Goal: Information Seeking & Learning: Learn about a topic

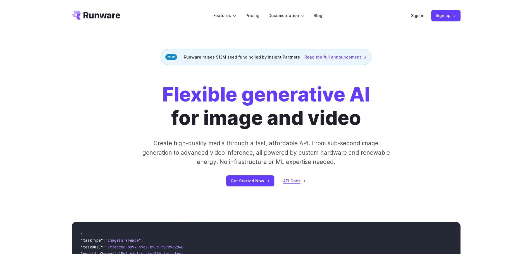
click at [290, 182] on link "API Docs" at bounding box center [294, 181] width 23 height 6
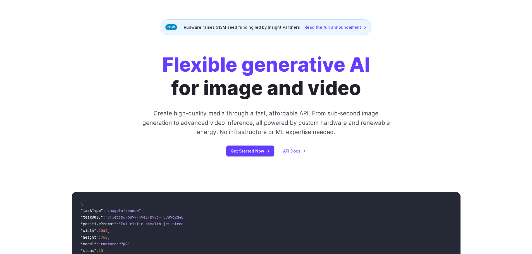
scroll to position [56, 0]
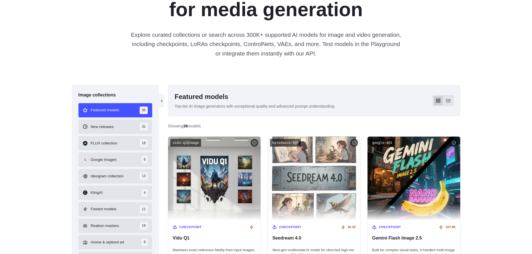
drag, startPoint x: 454, startPoint y: 61, endPoint x: 501, endPoint y: 47, distance: 49.6
click at [495, 72] on div "Explore AI models for media generation Explore curated collections or search ac…" at bounding box center [266, 16] width 532 height 137
drag, startPoint x: 517, startPoint y: 1, endPoint x: 401, endPoint y: 76, distance: 137.6
click at [401, 76] on div "Explore AI models for media generation Explore curated collections or search ac…" at bounding box center [266, 16] width 532 height 137
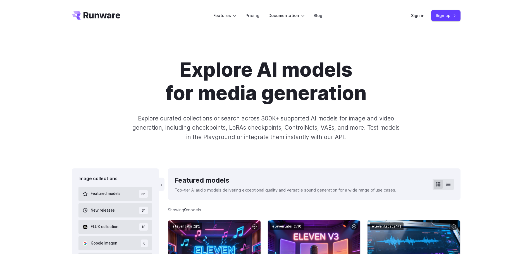
drag, startPoint x: 489, startPoint y: 0, endPoint x: 378, endPoint y: 114, distance: 158.9
click at [378, 114] on p "Explore curated collections or search across 300K+ supported AI models for imag…" at bounding box center [266, 128] width 272 height 28
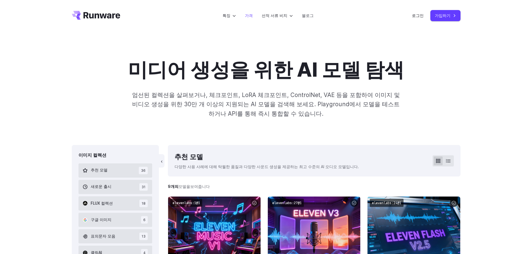
click at [252, 14] on font "가격" at bounding box center [249, 15] width 8 height 5
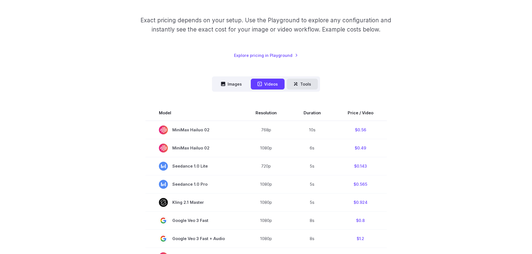
click at [306, 84] on button "Tools" at bounding box center [302, 84] width 31 height 11
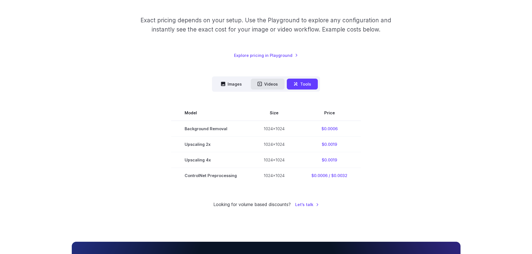
click at [266, 88] on button "Videos" at bounding box center [268, 84] width 34 height 11
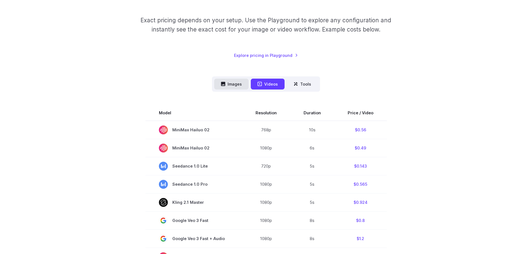
click at [233, 88] on button "Images" at bounding box center [231, 84] width 34 height 11
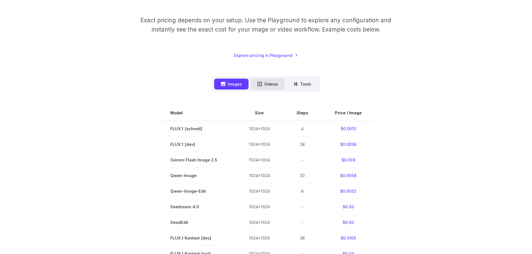
click at [267, 86] on button "Videos" at bounding box center [268, 84] width 34 height 11
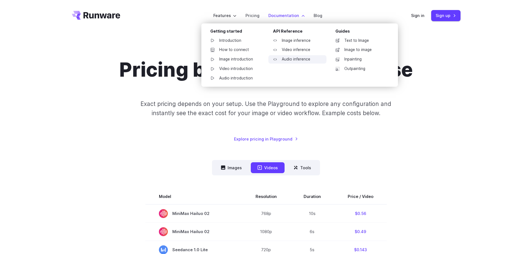
click at [300, 60] on link "Audio inference" at bounding box center [297, 59] width 58 height 8
